Goal: Use online tool/utility: Utilize a website feature to perform a specific function

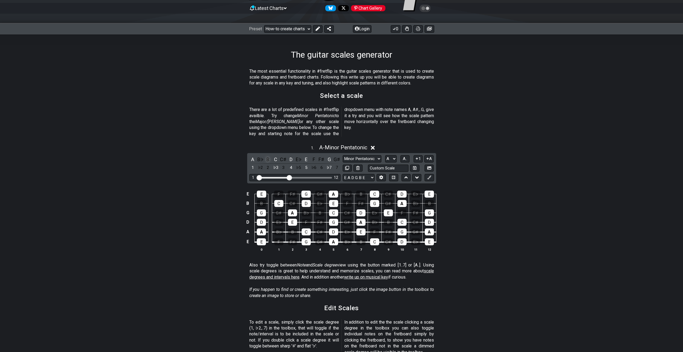
scroll to position [54, 0]
click at [372, 173] on select "E A D G B E E A D G B E E A D G B E B E A D F♯ B A D G C E A D A D G B E E♭ A♭ …" at bounding box center [359, 176] width 32 height 7
click at [258, 155] on div "B♭" at bounding box center [260, 158] width 7 height 7
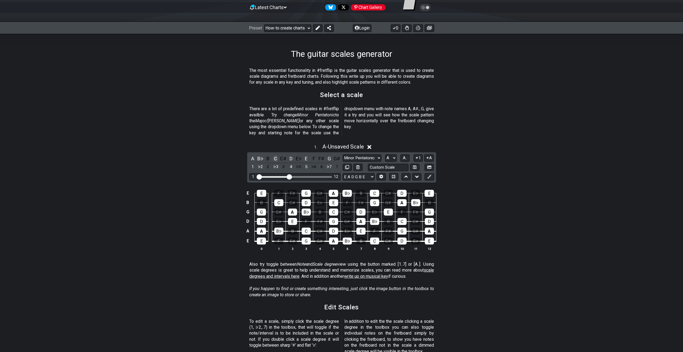
click at [274, 155] on div "C" at bounding box center [275, 158] width 7 height 7
click at [269, 155] on div "B" at bounding box center [268, 158] width 7 height 7
click at [277, 155] on div "B♯" at bounding box center [275, 158] width 7 height 7
click at [285, 155] on div "C♯" at bounding box center [283, 158] width 7 height 7
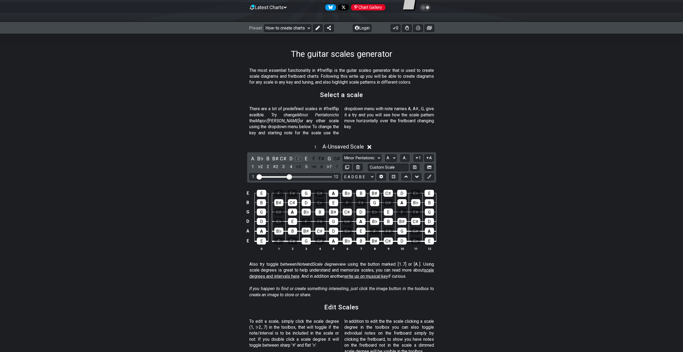
click at [299, 155] on div "E♭" at bounding box center [298, 158] width 7 height 7
drag, startPoint x: 315, startPoint y: 153, endPoint x: 321, endPoint y: 153, distance: 6.2
click at [315, 155] on div "F" at bounding box center [313, 158] width 7 height 7
click at [323, 155] on div "F♯" at bounding box center [321, 158] width 7 height 7
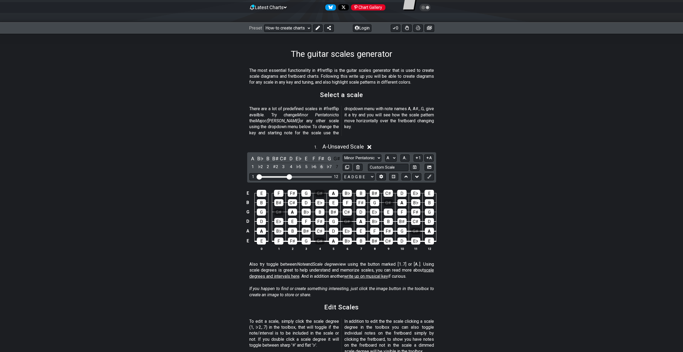
click at [324, 163] on div "6" at bounding box center [321, 166] width 7 height 7
click at [337, 163] on div "7" at bounding box center [336, 166] width 7 height 7
click at [336, 155] on div "G♯" at bounding box center [336, 158] width 7 height 7
click at [320, 155] on div "F♯" at bounding box center [321, 158] width 7 height 7
click at [395, 155] on select "A♭ A A♯ B♭ B C C♯ D♭ D D♯ E♭ E F F♯ G♭ G G♯" at bounding box center [391, 158] width 12 height 7
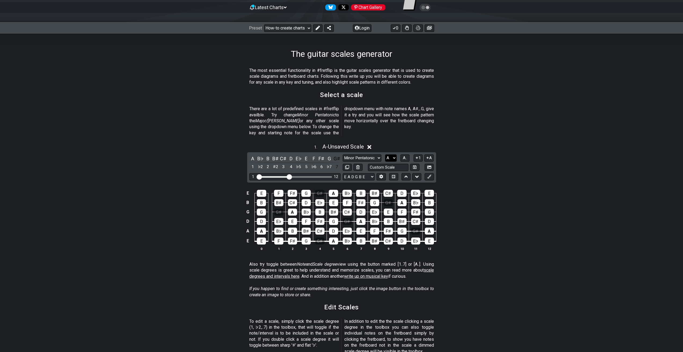
click at [395, 155] on select "A♭ A A♯ B♭ B C C♯ D♭ D D♯ E♭ E F F♯ G♭ G G♯" at bounding box center [391, 158] width 12 height 7
click at [409, 155] on button "A.." at bounding box center [404, 158] width 9 height 7
click at [408, 156] on span "1..7" at bounding box center [405, 158] width 6 height 5
click at [407, 155] on button "..." at bounding box center [404, 158] width 9 height 7
click at [407, 156] on span "A.." at bounding box center [405, 158] width 4 height 5
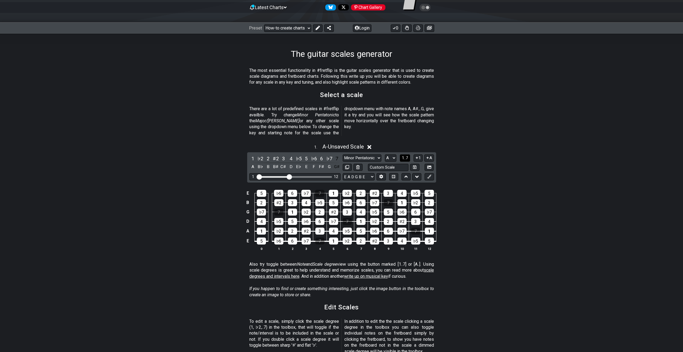
click at [407, 156] on span "1..7" at bounding box center [405, 158] width 6 height 5
click at [407, 155] on button "..." at bounding box center [404, 158] width 9 height 7
click at [407, 156] on span "A.." at bounding box center [405, 158] width 4 height 5
click at [407, 156] on span "1..7" at bounding box center [405, 158] width 6 height 5
click at [407, 155] on button "..." at bounding box center [404, 158] width 9 height 7
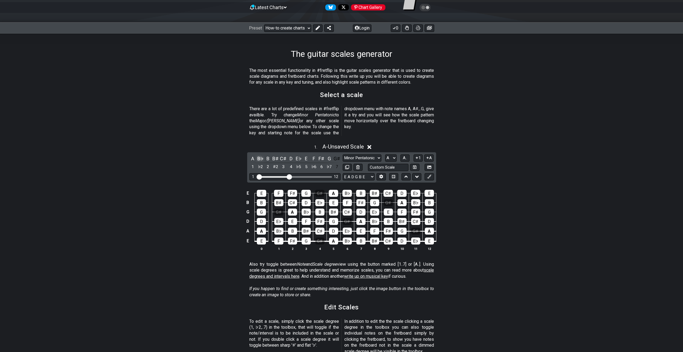
click at [257, 155] on div "B♭" at bounding box center [260, 158] width 7 height 7
click at [365, 155] on select "Minor Pentatonic New Scale Minor Pentatonic Major Pentatonic Minor Blues Major …" at bounding box center [362, 158] width 39 height 7
click at [372, 155] on select "Minor Pentatonic New Scale Minor Pentatonic Major Pentatonic Minor Blues Major …" at bounding box center [362, 158] width 39 height 7
